Goal: Information Seeking & Learning: Understand process/instructions

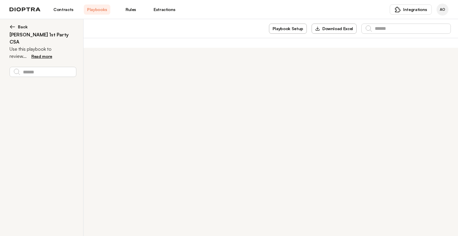
click at [11, 24] on img at bounding box center [13, 27] width 6 height 6
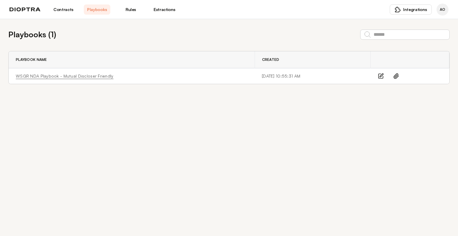
click at [80, 75] on link "WSGR NDA Playbook - Mutual Discloser Friendly" at bounding box center [65, 76] width 98 height 6
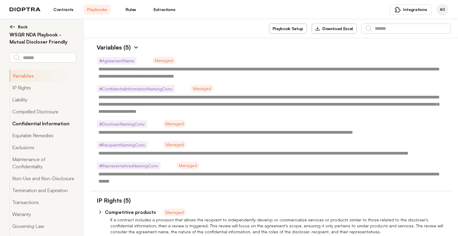
click at [36, 125] on button "Confidential Information" at bounding box center [43, 124] width 67 height 12
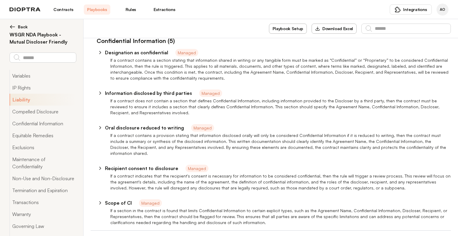
scroll to position [499, 0]
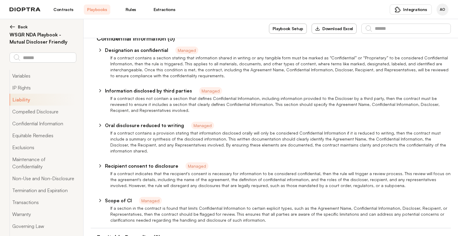
click at [101, 51] on icon at bounding box center [100, 49] width 5 height 5
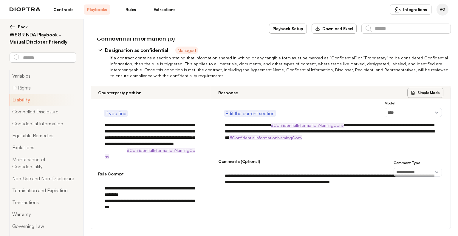
scroll to position [529, 0]
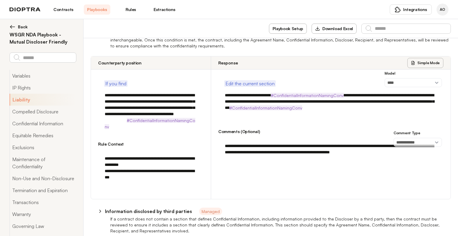
click at [240, 131] on h3 "Comments (Optional)" at bounding box center [330, 132] width 225 height 6
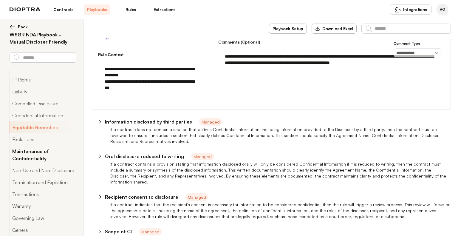
scroll to position [15, 0]
click at [37, 131] on button "Exclusions" at bounding box center [43, 139] width 67 height 12
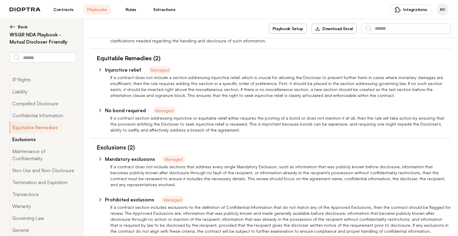
scroll to position [836, 0]
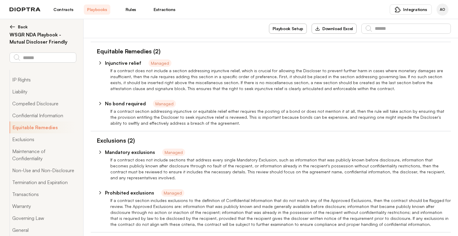
click at [99, 131] on icon at bounding box center [100, 152] width 5 height 5
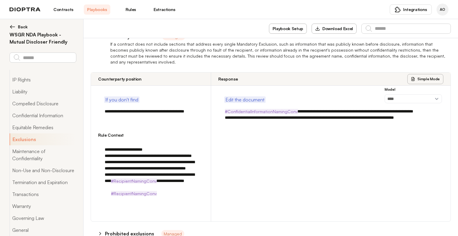
scroll to position [955, 0]
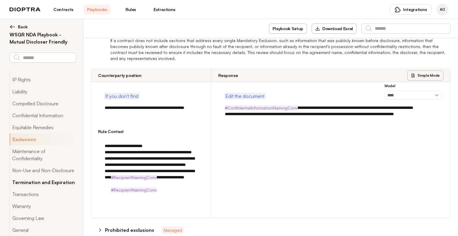
click at [32, 131] on button "Termination and Expiration" at bounding box center [43, 182] width 67 height 12
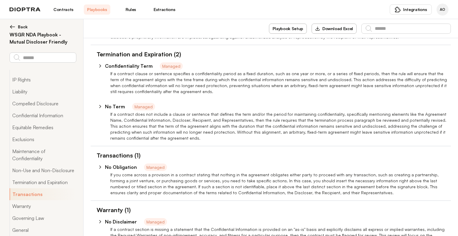
scroll to position [1558, 0]
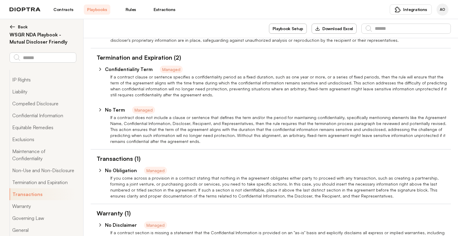
click at [101, 109] on icon at bounding box center [100, 110] width 1 height 3
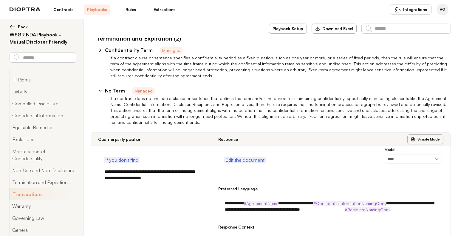
scroll to position [1570, 0]
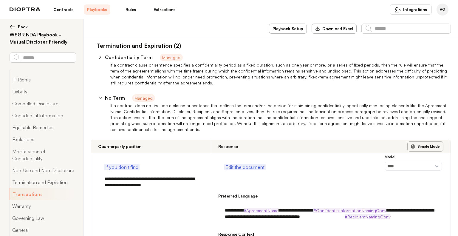
click at [100, 95] on icon at bounding box center [100, 97] width 5 height 5
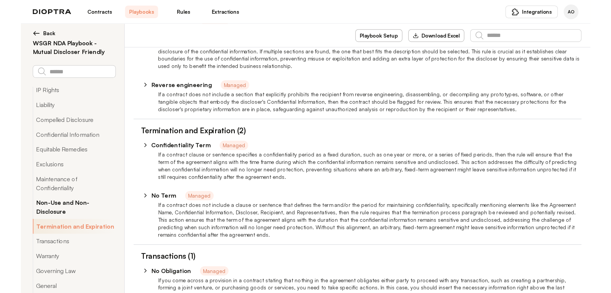
scroll to position [22, 0]
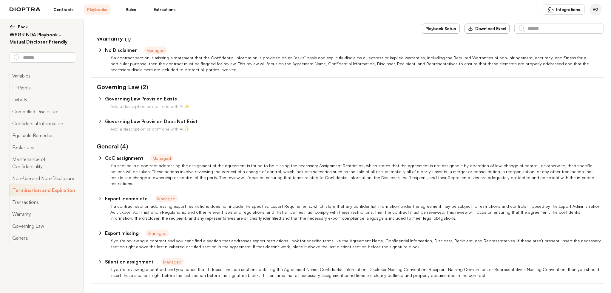
type textarea "*"
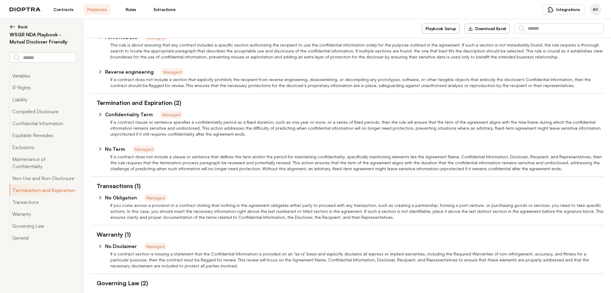
scroll to position [0, 0]
